Goal: Transaction & Acquisition: Purchase product/service

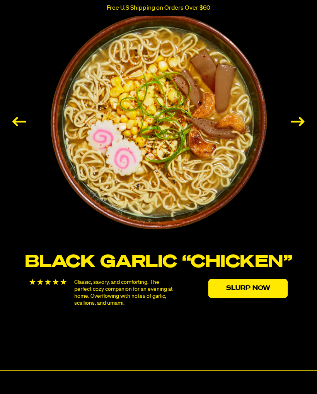
scroll to position [1185, 0]
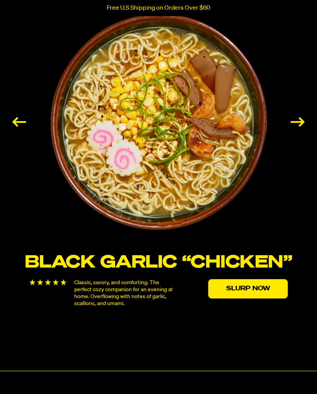
click at [296, 121] on div "Next slide" at bounding box center [298, 122] width 14 height 10
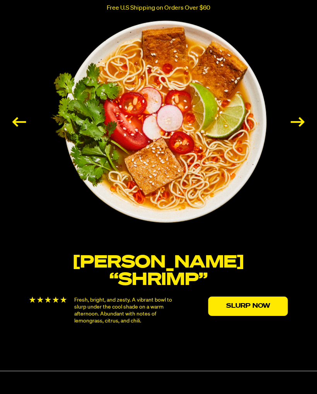
click at [300, 124] on div "Next slide" at bounding box center [298, 122] width 14 height 10
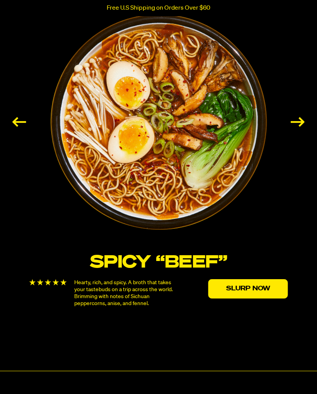
click at [298, 126] on div "Next slide" at bounding box center [298, 122] width 14 height 10
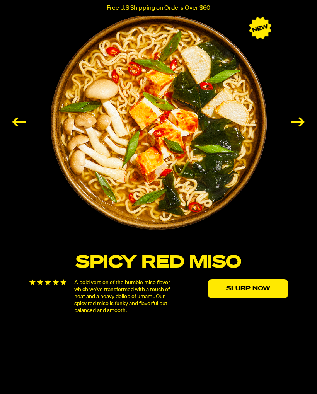
click at [301, 123] on div "Next slide" at bounding box center [298, 122] width 14 height 10
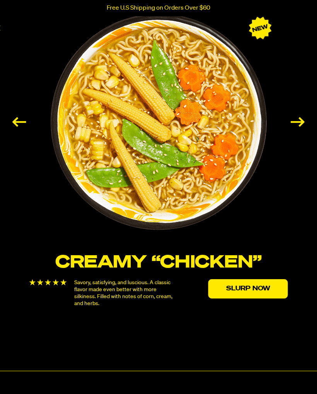
click at [297, 123] on div "Next slide" at bounding box center [298, 122] width 14 height 10
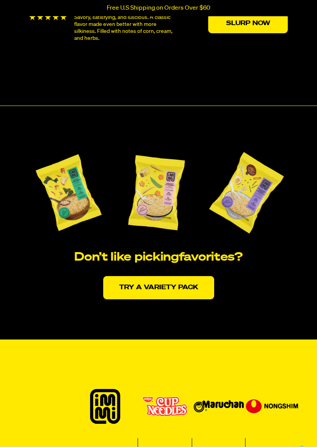
scroll to position [1483, 0]
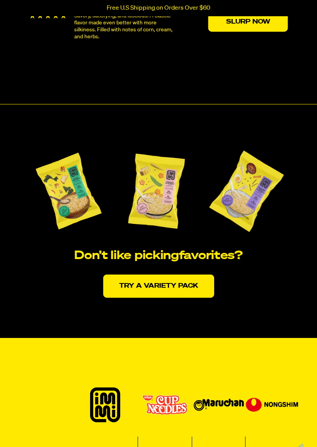
click at [189, 287] on link "Try a variety pack" at bounding box center [158, 285] width 111 height 23
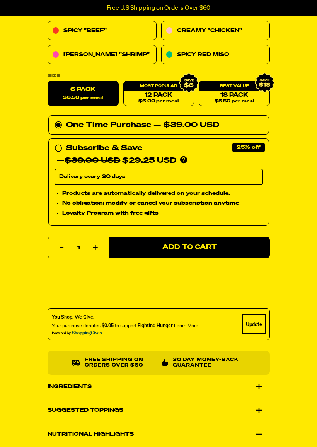
scroll to position [351, 0]
